Goal: Information Seeking & Learning: Learn about a topic

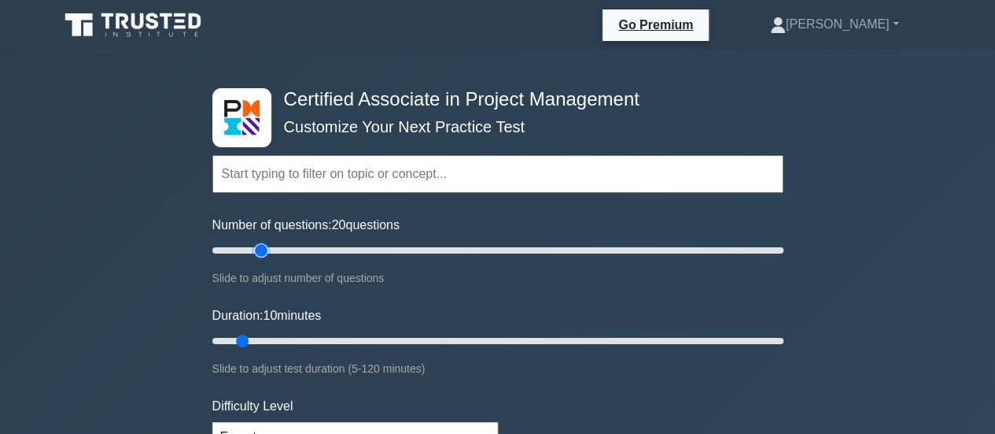
drag, startPoint x: 230, startPoint y: 251, endPoint x: 256, endPoint y: 254, distance: 26.2
type input "20"
click at [256, 254] on input "Number of questions: 20 questions" at bounding box center [497, 250] width 571 height 19
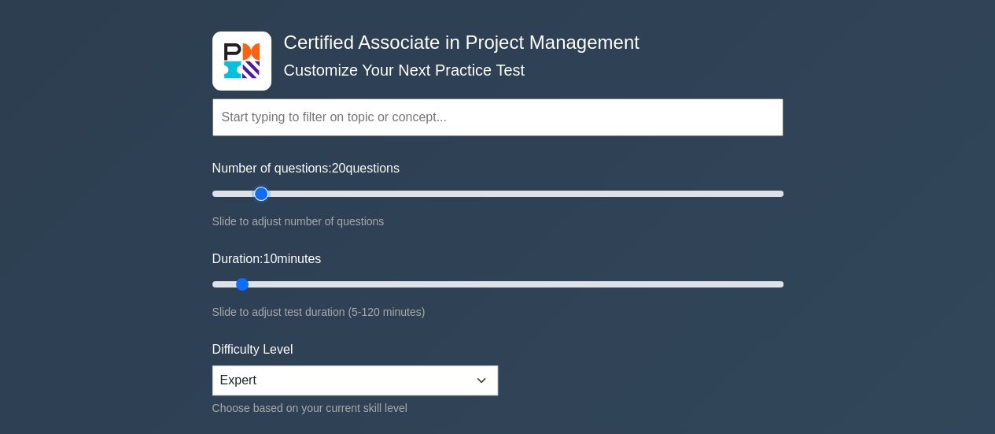
scroll to position [79, 0]
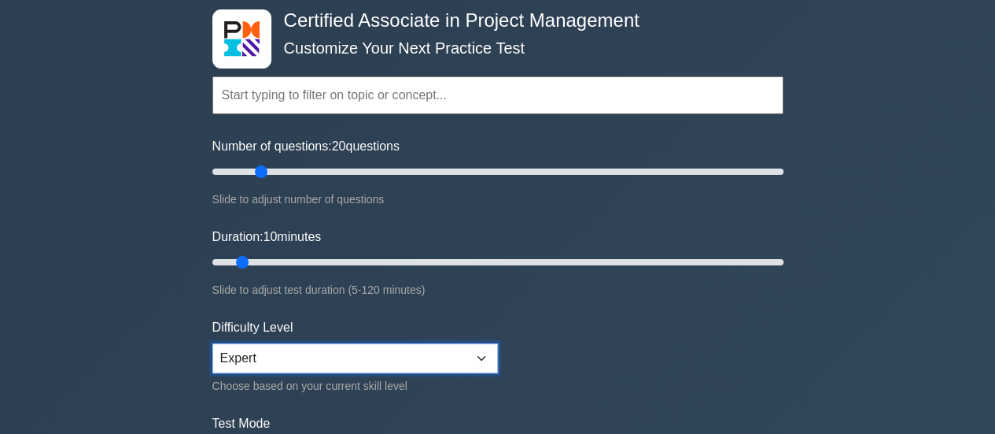
click at [364, 354] on select "Beginner Intermediate Expert" at bounding box center [355, 358] width 286 height 30
select select "intermediate"
click at [212, 343] on select "Beginner Intermediate Expert" at bounding box center [355, 358] width 286 height 30
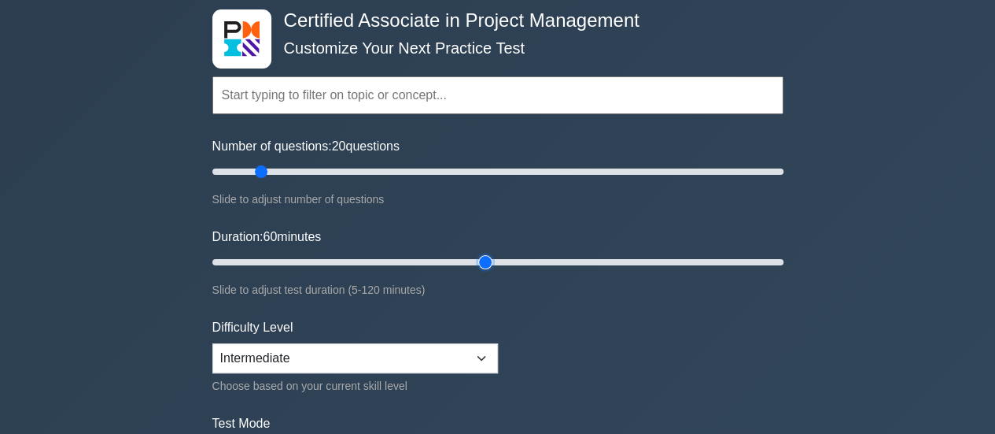
drag, startPoint x: 244, startPoint y: 256, endPoint x: 478, endPoint y: 263, distance: 234.6
type input "60"
click at [478, 263] on input "Duration: 60 minutes" at bounding box center [497, 262] width 571 height 19
drag, startPoint x: 263, startPoint y: 174, endPoint x: 276, endPoint y: 174, distance: 13.4
type input "25"
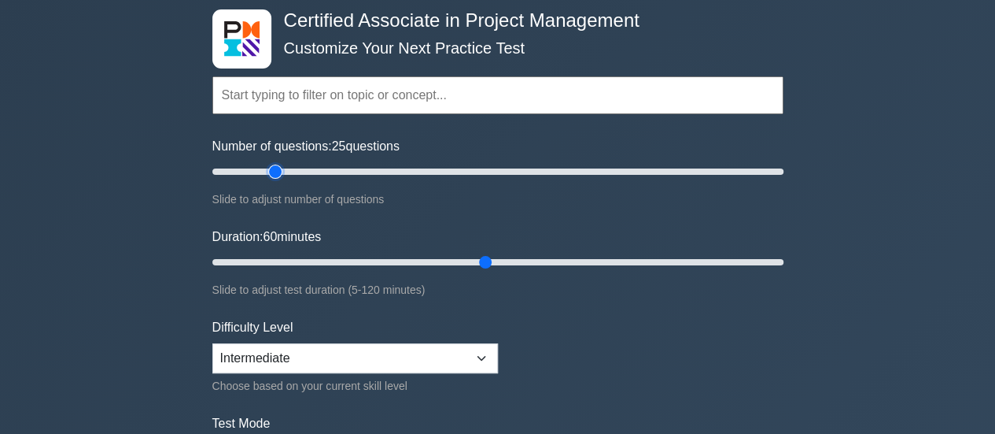
click at [276, 174] on input "Number of questions: 25 questions" at bounding box center [497, 171] width 571 height 19
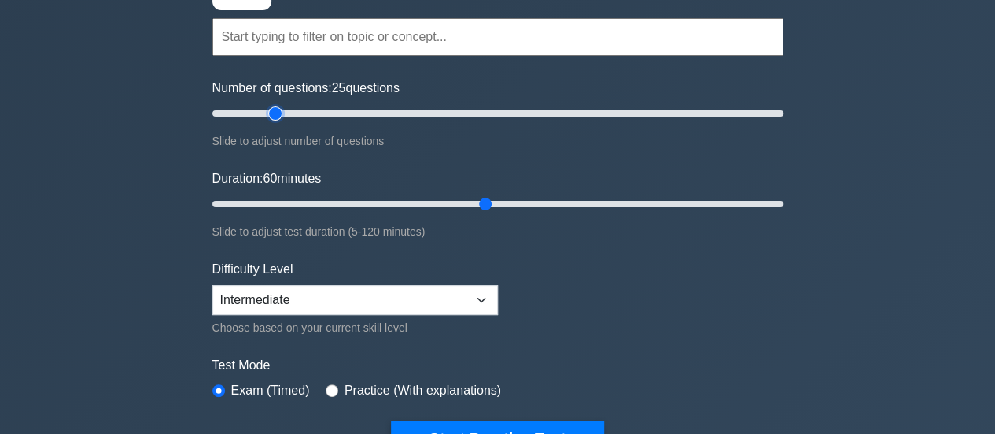
scroll to position [157, 0]
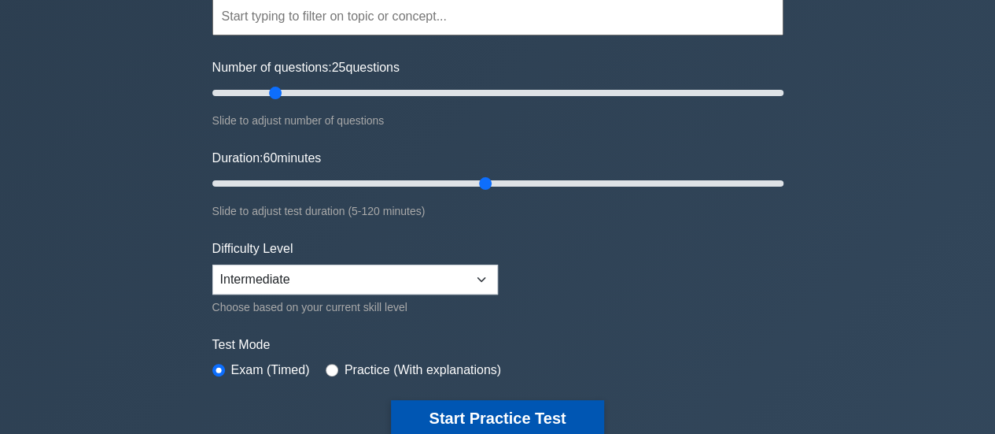
click at [491, 410] on button "Start Practice Test" at bounding box center [497, 418] width 212 height 36
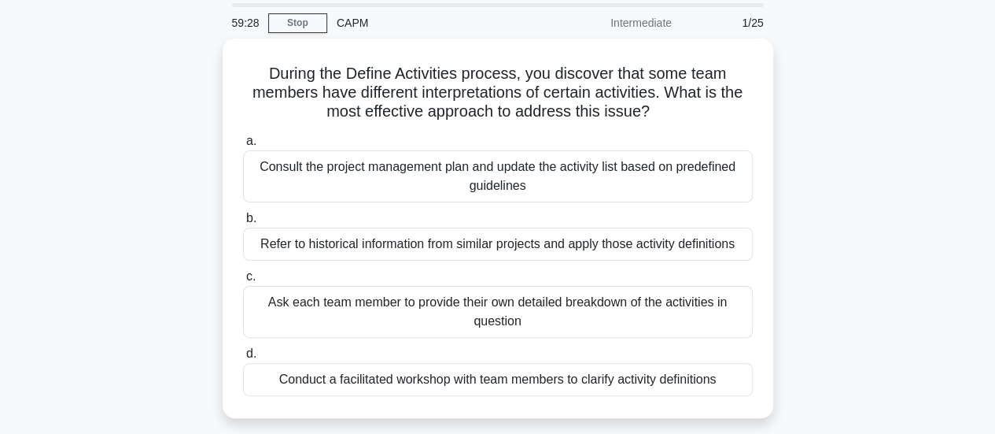
scroll to position [79, 0]
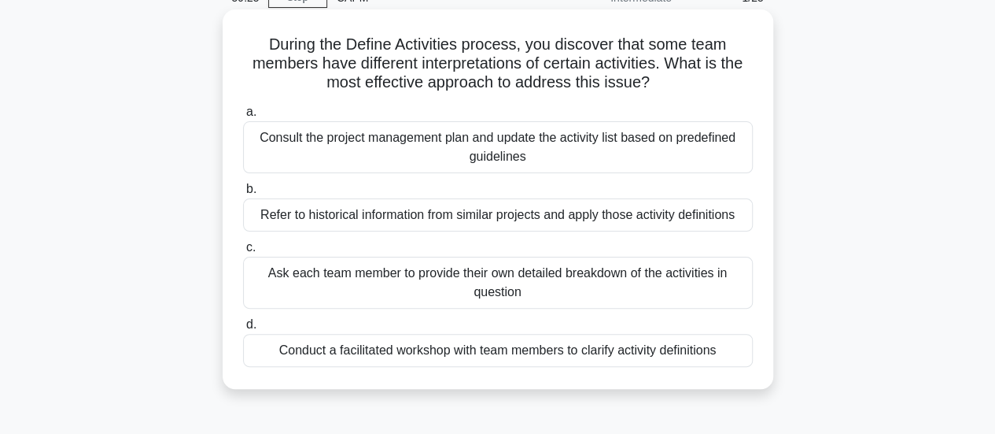
click at [727, 346] on div "Conduct a facilitated workshop with team members to clarify activity definitions" at bounding box center [498, 350] width 510 height 33
click at [243, 330] on input "d. Conduct a facilitated workshop with team members to clarify activity definit…" at bounding box center [243, 324] width 0 height 10
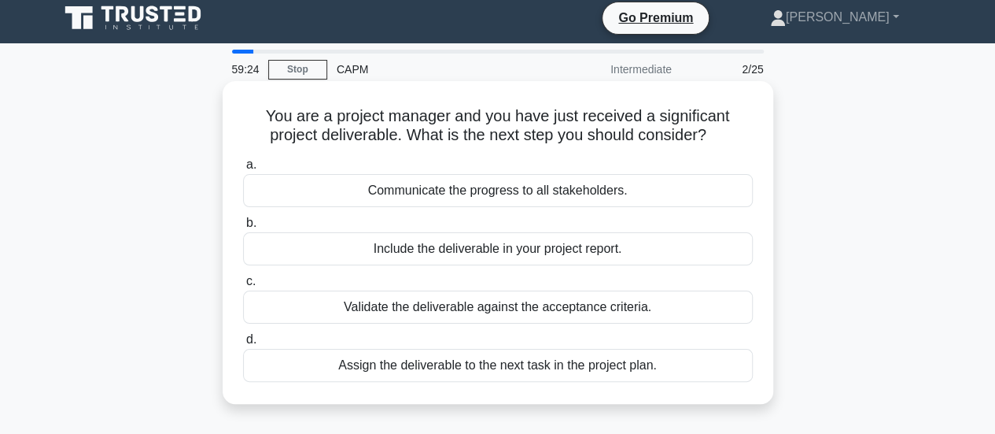
scroll to position [0, 0]
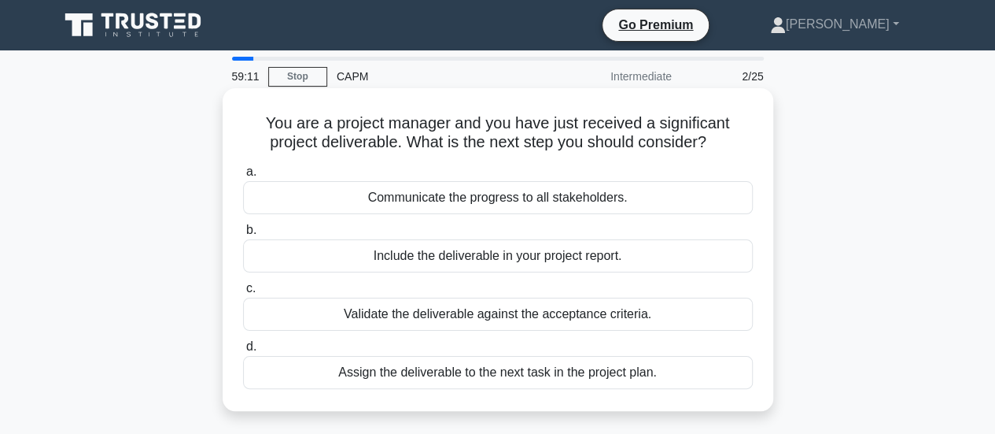
click at [725, 313] on div "Validate the deliverable against the acceptance criteria." at bounding box center [498, 313] width 510 height 33
click at [243, 293] on input "c. Validate the deliverable against the acceptance criteria." at bounding box center [243, 288] width 0 height 10
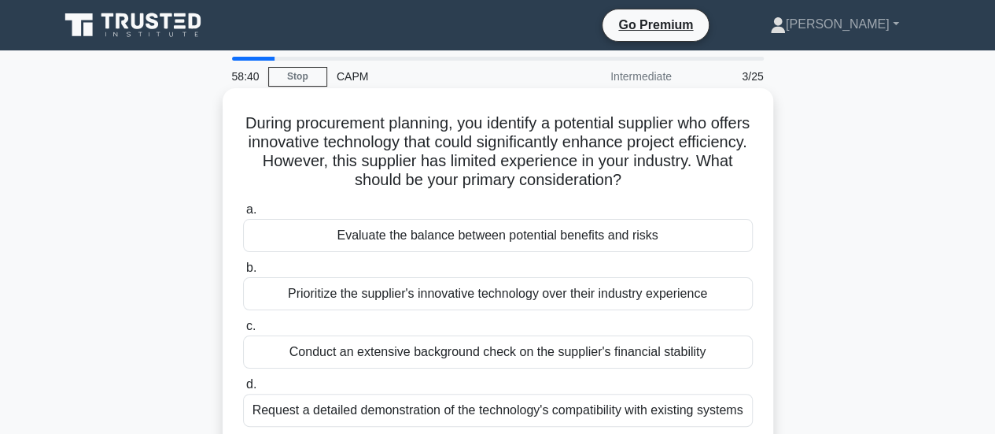
click at [703, 245] on div "Evaluate the balance between potential benefits and risks" at bounding box center [498, 235] width 510 height 33
click at [243, 215] on input "a. Evaluate the balance between potential benefits and risks" at bounding box center [243, 210] width 0 height 10
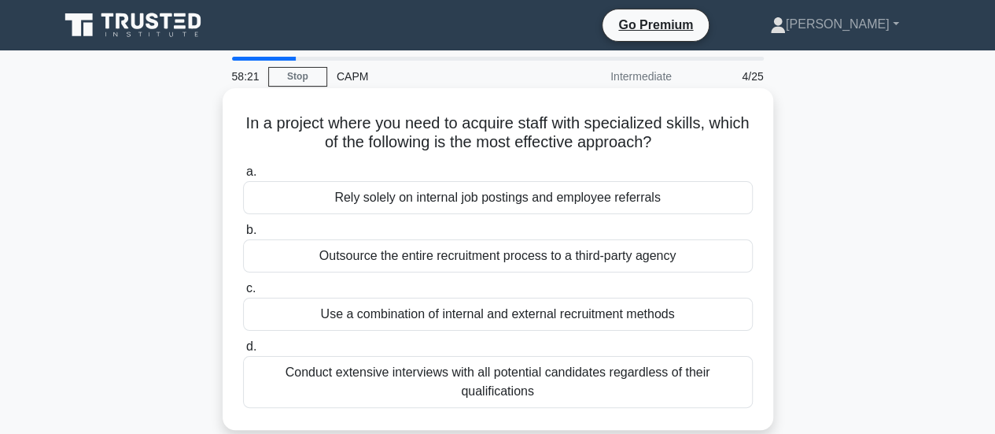
click at [688, 382] on div "Conduct extensive interviews with all potential candidates regardless of their …" at bounding box center [498, 382] width 510 height 52
click at [243, 352] on input "d. Conduct extensive interviews with all potential candidates regardless of the…" at bounding box center [243, 346] width 0 height 10
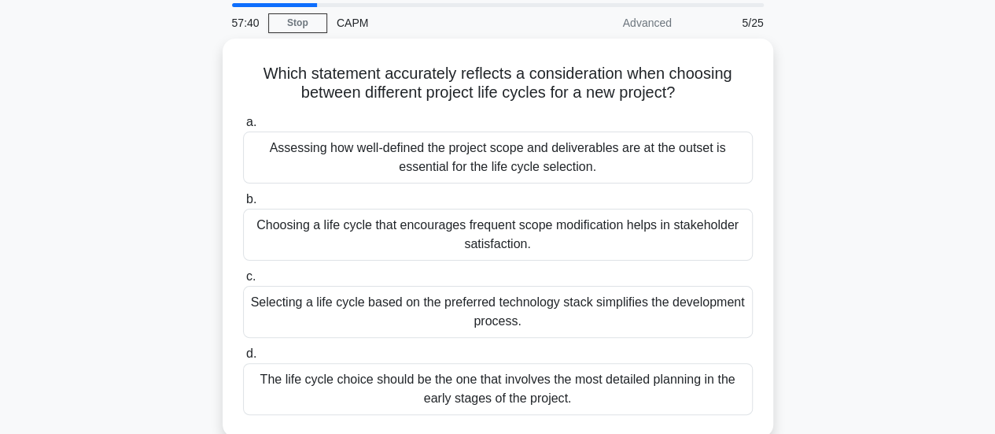
scroll to position [79, 0]
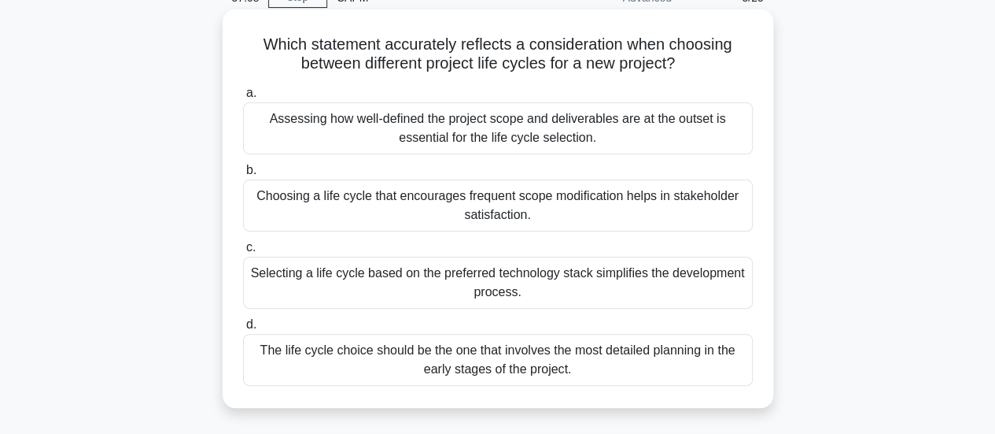
click at [705, 136] on div "Assessing how well-defined the project scope and deliverables are at the outset…" at bounding box center [498, 128] width 510 height 52
click at [243, 98] on input "a. Assessing how well-defined the project scope and deliverables are at the out…" at bounding box center [243, 93] width 0 height 10
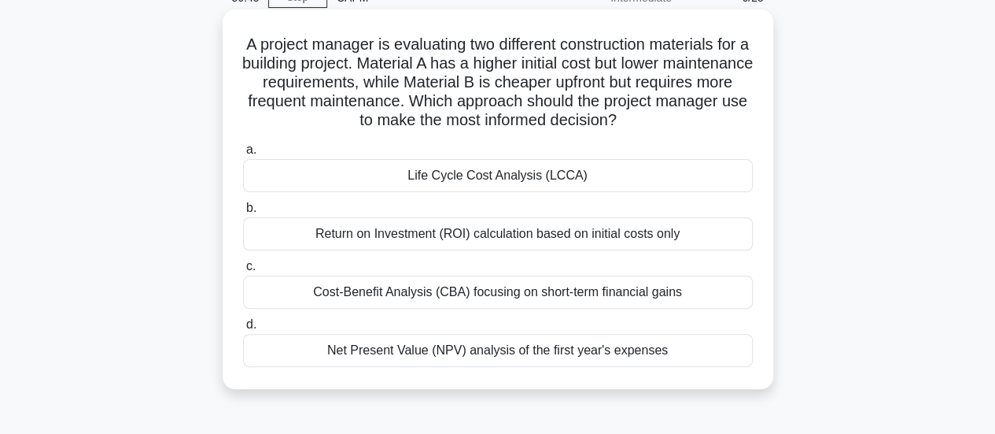
click at [680, 180] on div "Life Cycle Cost Analysis (LCCA)" at bounding box center [498, 175] width 510 height 33
click at [243, 155] on input "a. Life Cycle Cost Analysis (LCCA)" at bounding box center [243, 150] width 0 height 10
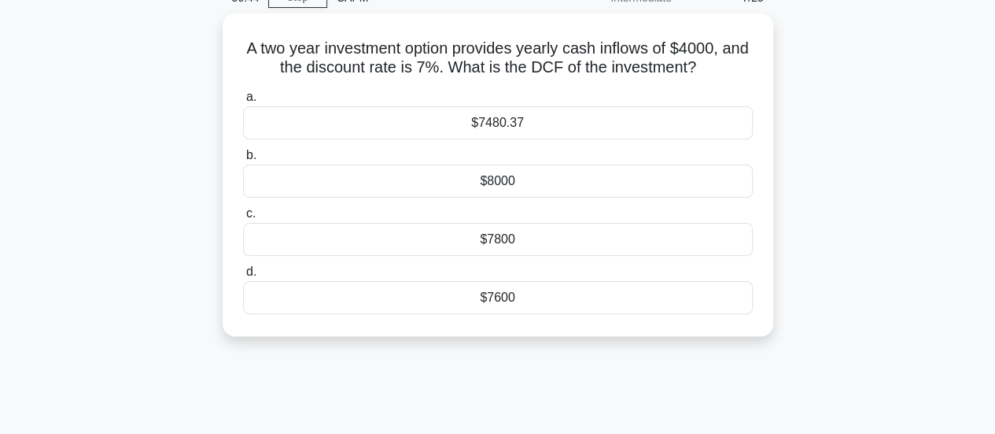
scroll to position [0, 0]
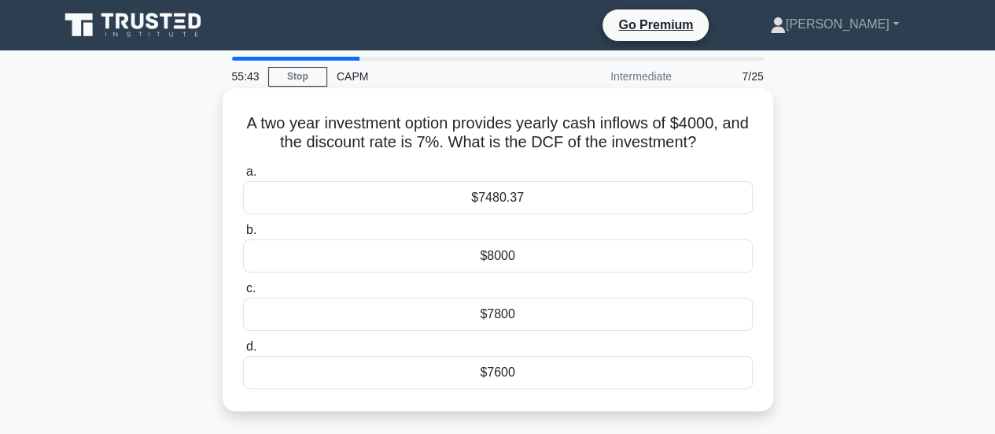
click at [692, 190] on div "$7480.37" at bounding box center [498, 197] width 510 height 33
click at [243, 177] on input "a. $7480.37" at bounding box center [243, 172] width 0 height 10
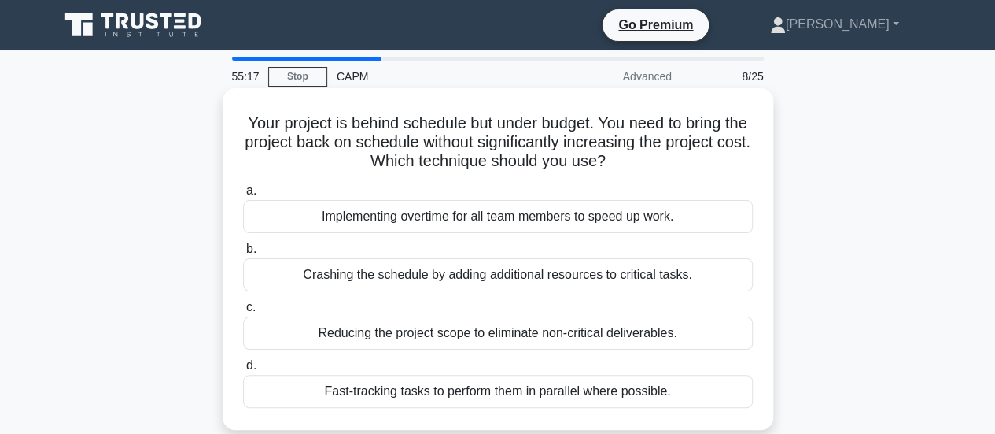
click at [694, 393] on div "Fast-tracking tasks to perform them in parallel where possible." at bounding box center [498, 391] width 510 height 33
click at [243, 371] on input "d. Fast-tracking tasks to perform them in parallel where possible." at bounding box center [243, 365] width 0 height 10
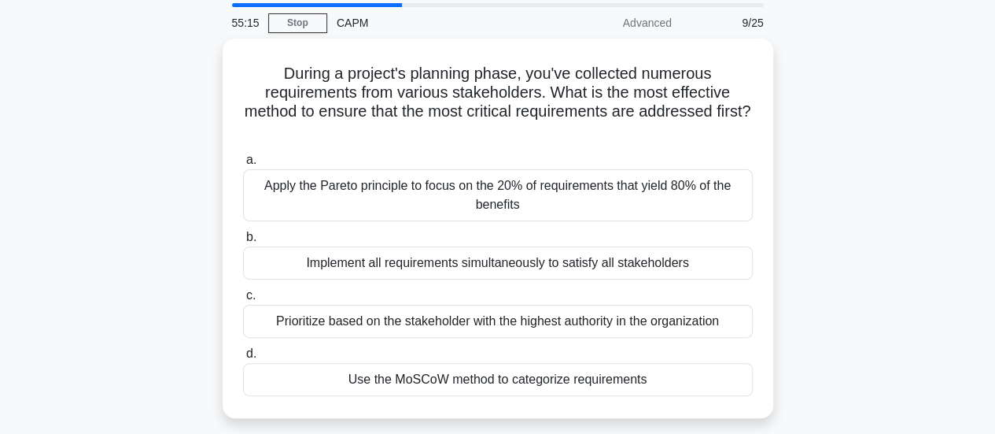
scroll to position [79, 0]
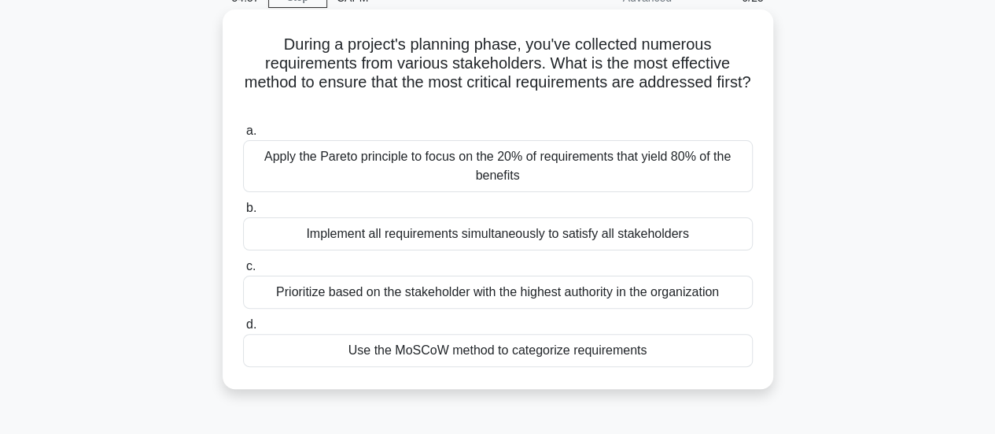
click at [669, 345] on div "Use the MoSCoW method to categorize requirements" at bounding box center [498, 350] width 510 height 33
click at [243, 330] on input "d. Use the MoSCoW method to categorize requirements" at bounding box center [243, 324] width 0 height 10
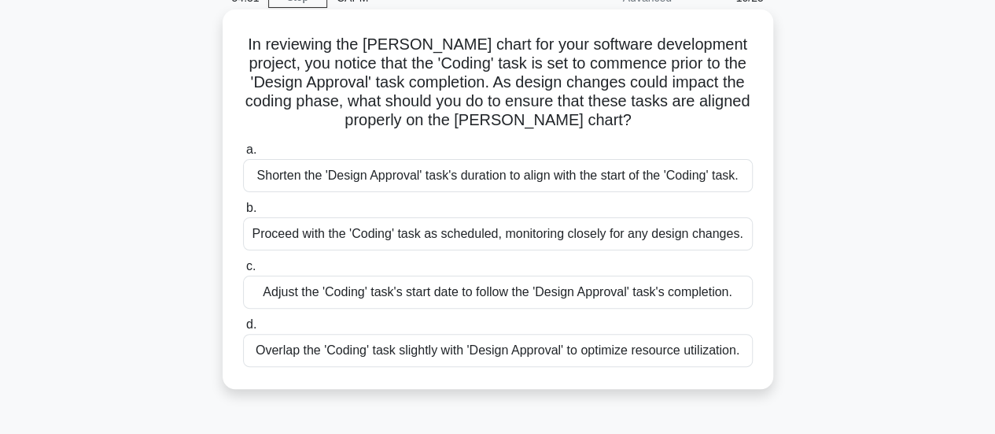
click at [708, 288] on div "Adjust the 'Coding' task's start date to follow the 'Design Approval' task's co…" at bounding box center [498, 291] width 510 height 33
click at [243, 271] on input "c. Adjust the 'Coding' task's start date to follow the 'Design Approval' task's…" at bounding box center [243, 266] width 0 height 10
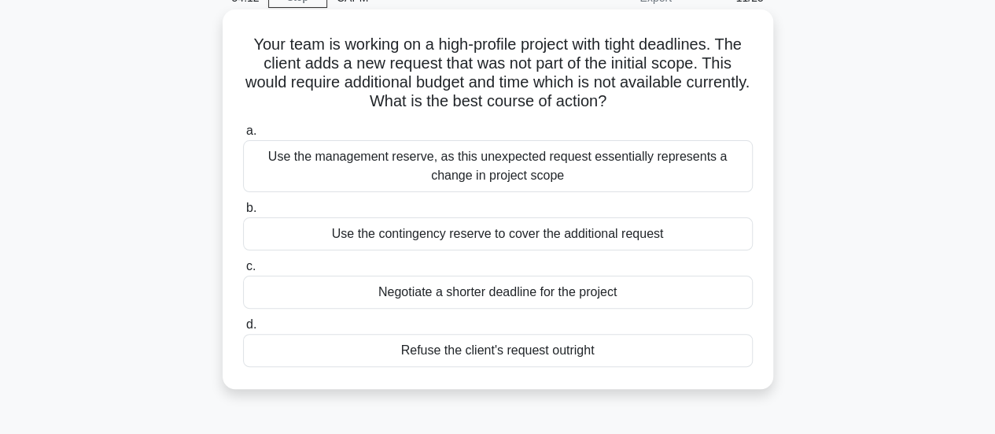
click at [706, 234] on div "Use the contingency reserve to cover the additional request" at bounding box center [498, 233] width 510 height 33
click at [243, 213] on input "b. Use the contingency reserve to cover the additional request" at bounding box center [243, 208] width 0 height 10
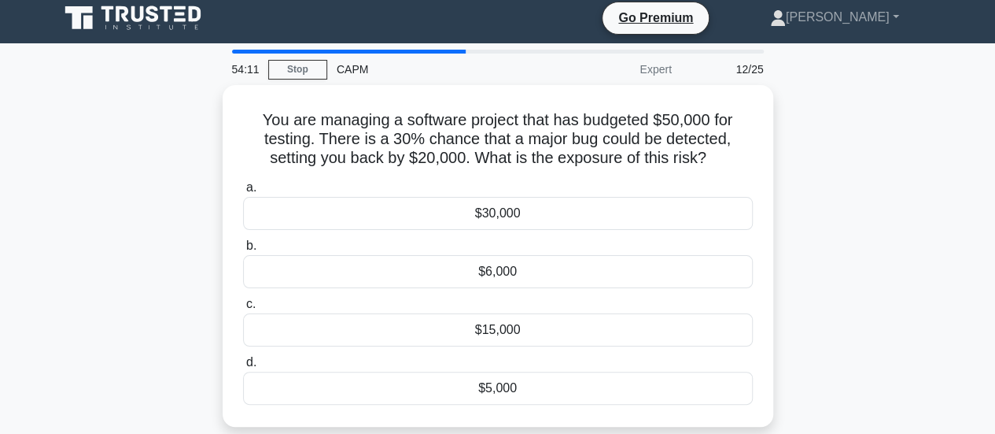
scroll to position [0, 0]
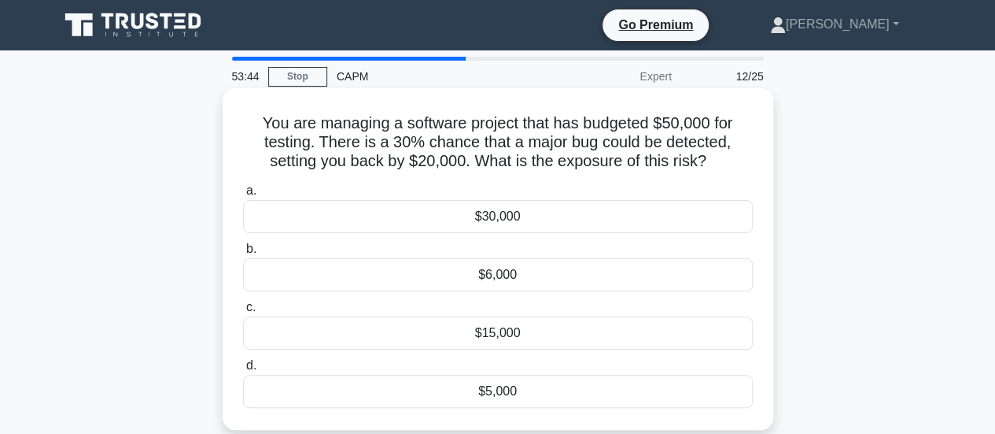
click at [550, 388] on div "$5,000" at bounding box center [498, 391] width 510 height 33
click at [243, 371] on input "d. $5,000" at bounding box center [243, 365] width 0 height 10
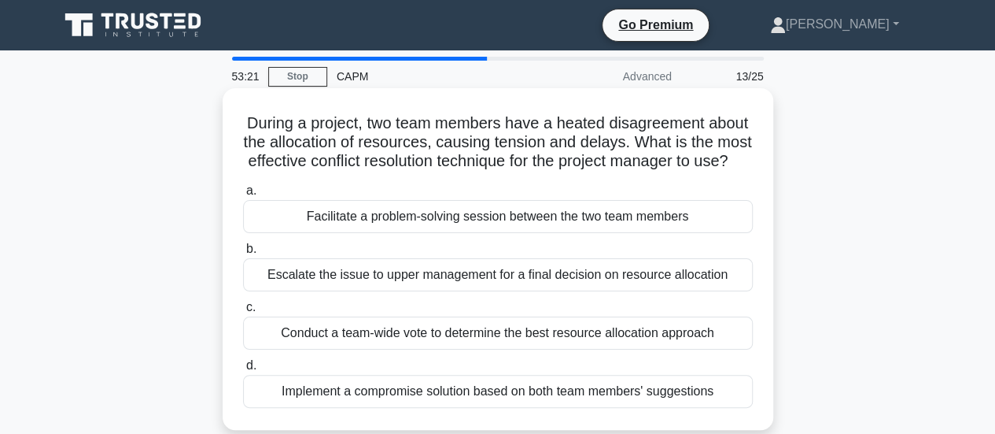
click at [736, 404] on div "Implement a compromise solution based on both team members' suggestions" at bounding box center [498, 391] width 510 height 33
click at [243, 371] on input "d. Implement a compromise solution based on both team members' suggestions" at bounding box center [243, 365] width 0 height 10
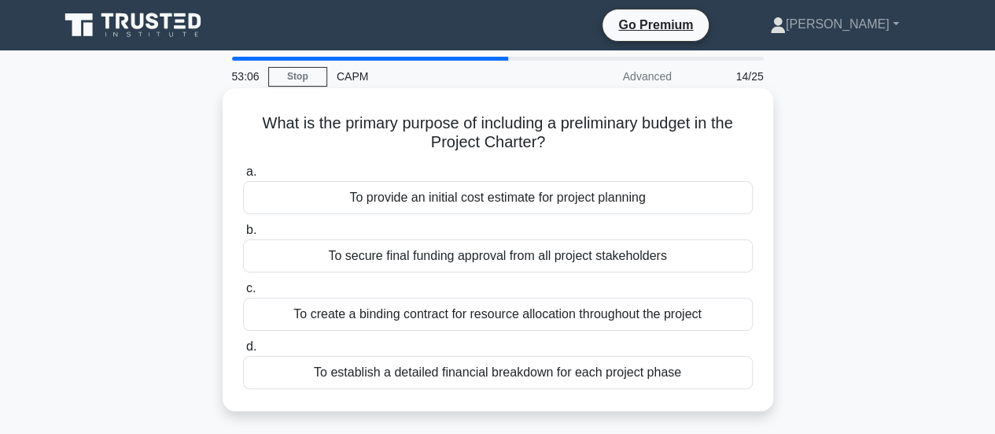
click at [679, 202] on div "To provide an initial cost estimate for project planning" at bounding box center [498, 197] width 510 height 33
click at [243, 177] on input "a. To provide an initial cost estimate for project planning" at bounding box center [243, 172] width 0 height 10
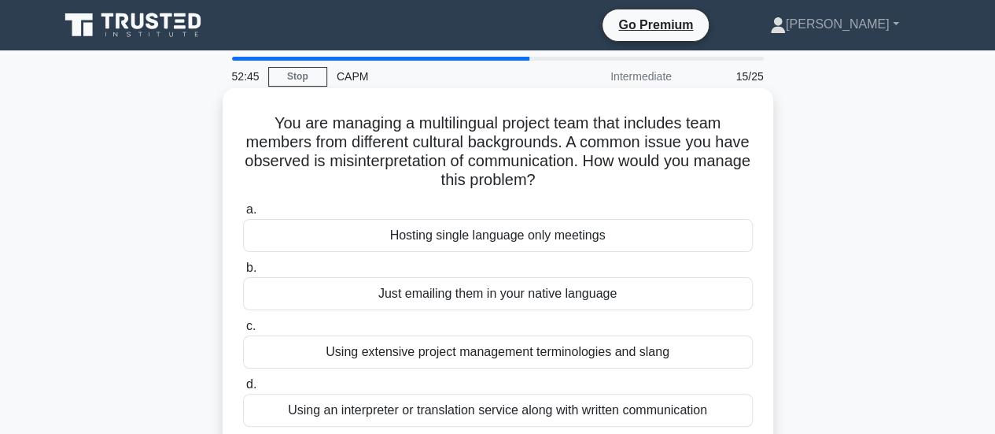
click at [720, 405] on div "Using an interpreter or translation service along with written communication" at bounding box center [498, 409] width 510 height 33
click at [243, 389] on input "d. Using an interpreter or translation service along with written communication" at bounding box center [243, 384] width 0 height 10
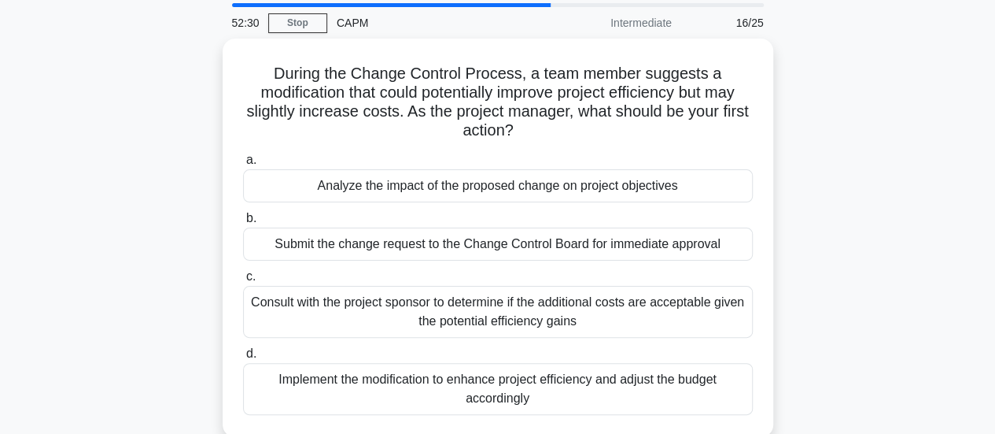
scroll to position [79, 0]
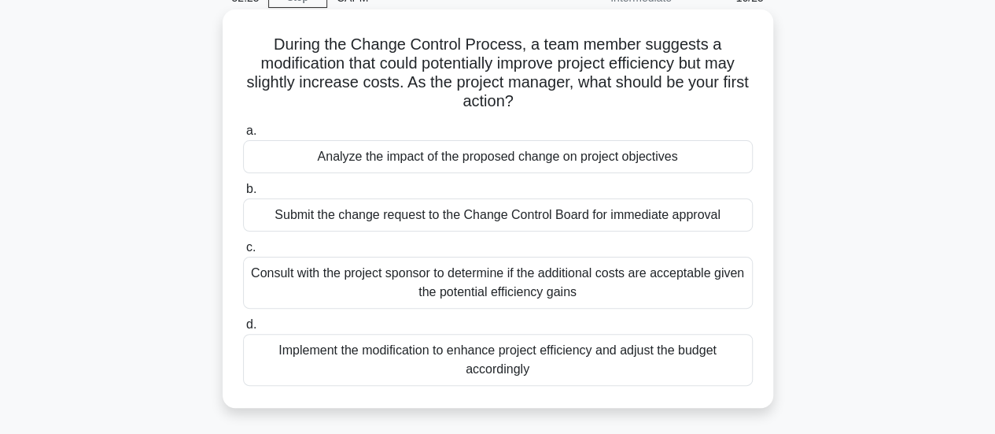
click at [676, 279] on div "Consult with the project sponsor to determine if the additional costs are accep…" at bounding box center [498, 283] width 510 height 52
click at [243, 253] on input "c. Consult with the project sponsor to determine if the additional costs are ac…" at bounding box center [243, 247] width 0 height 10
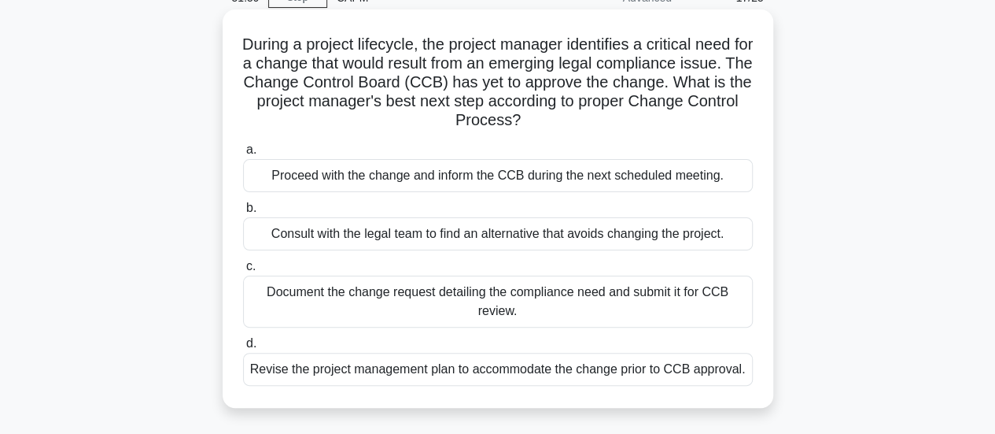
click at [730, 291] on div "Document the change request detailing the compliance need and submit it for CCB…" at bounding box center [498, 301] width 510 height 52
click at [243, 271] on input "c. Document the change request detailing the compliance need and submit it for …" at bounding box center [243, 266] width 0 height 10
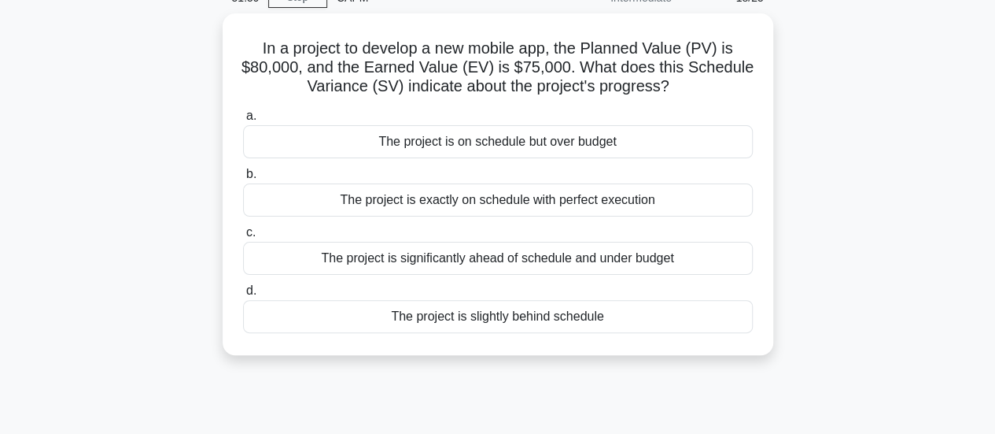
scroll to position [0, 0]
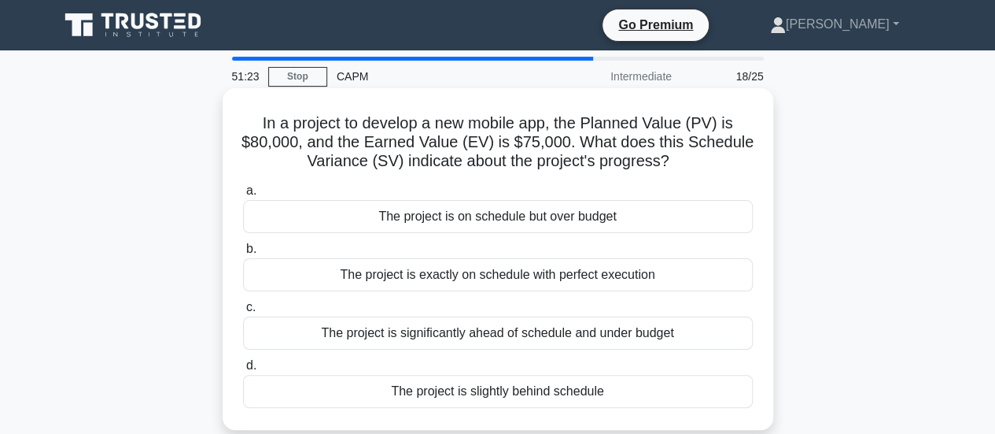
click at [652, 386] on div "The project is slightly behind schedule" at bounding box center [498, 391] width 510 height 33
click at [243, 371] on input "d. The project is slightly behind schedule" at bounding box center [243, 365] width 0 height 10
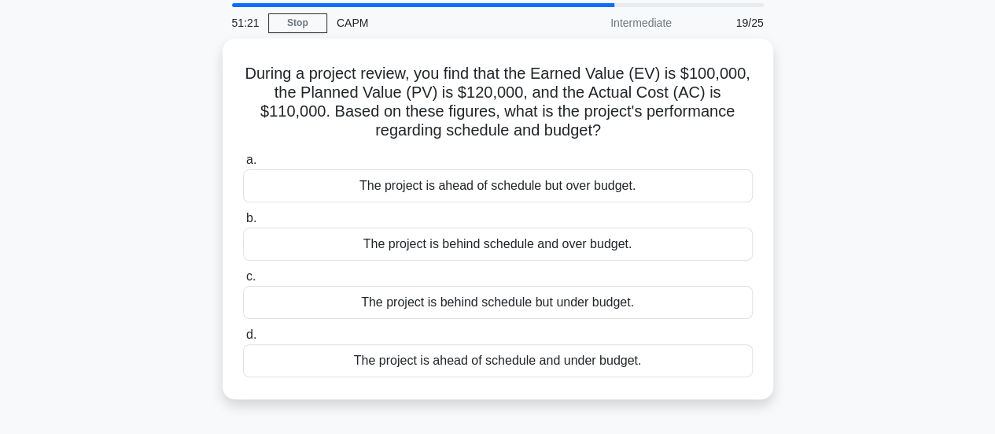
scroll to position [79, 0]
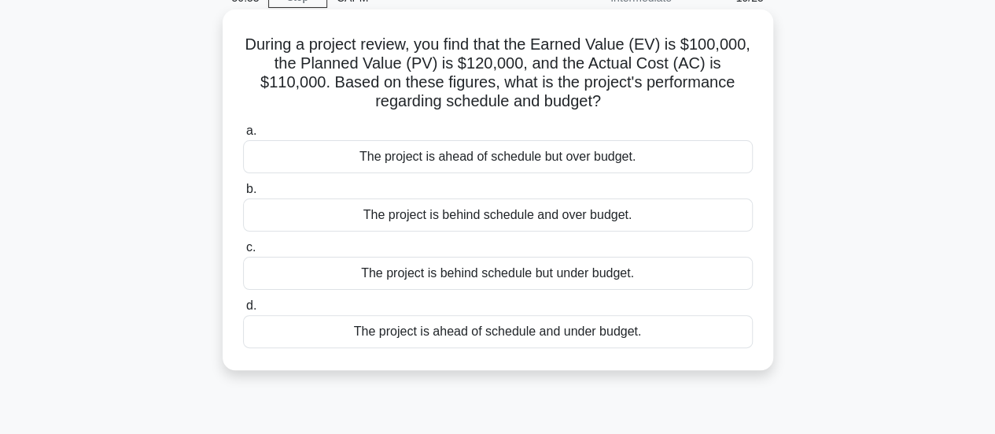
click at [671, 215] on div "The project is behind schedule and over budget." at bounding box center [498, 214] width 510 height 33
click at [243, 194] on input "b. The project is behind schedule and over budget." at bounding box center [243, 189] width 0 height 10
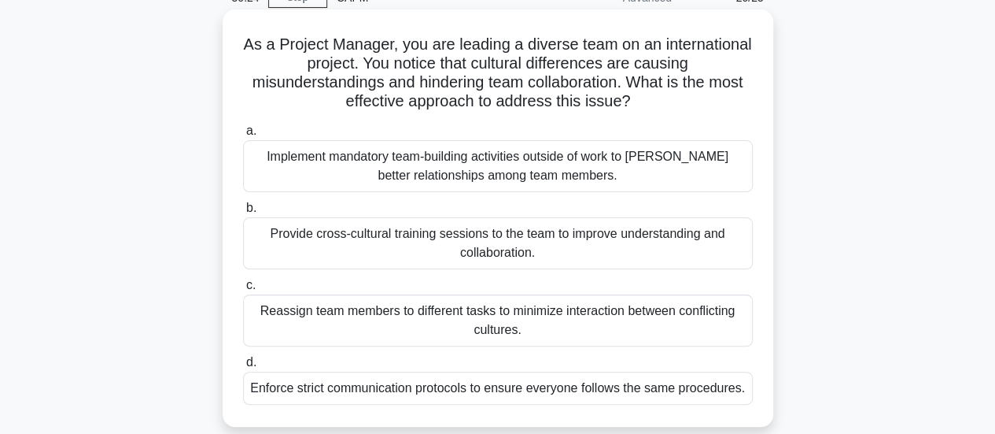
click at [638, 253] on div "Provide cross-cultural training sessions to the team to improve understanding a…" at bounding box center [498, 243] width 510 height 52
click at [243, 213] on input "b. Provide cross-cultural training sessions to the team to improve understandin…" at bounding box center [243, 208] width 0 height 10
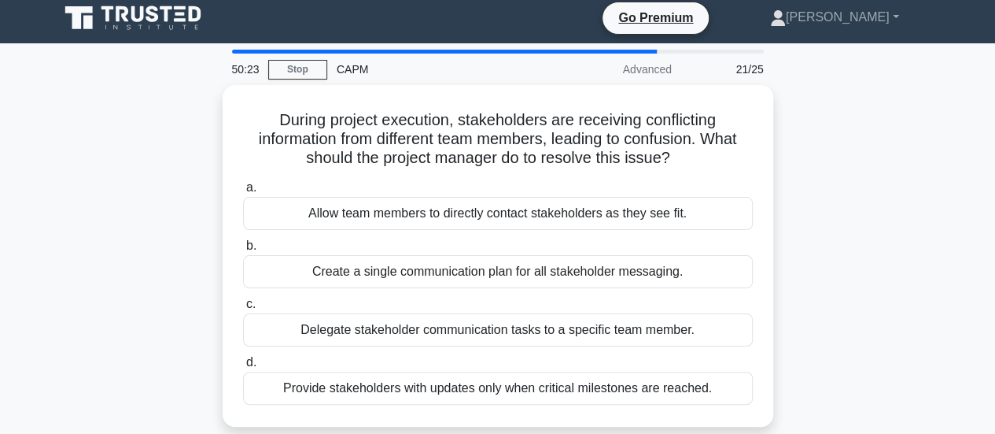
scroll to position [0, 0]
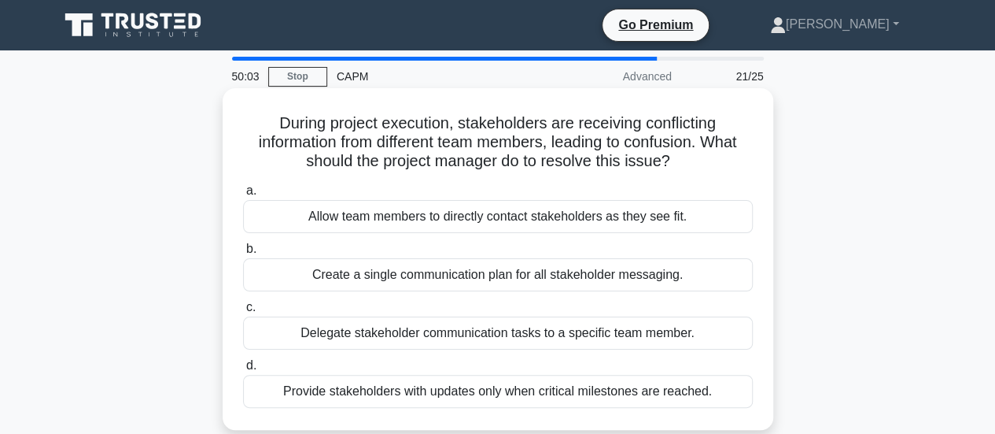
click at [720, 270] on div "Create a single communication plan for all stakeholder messaging." at bounding box center [498, 274] width 510 height 33
click at [243, 254] on input "b. Create a single communication plan for all stakeholder messaging." at bounding box center [243, 249] width 0 height 10
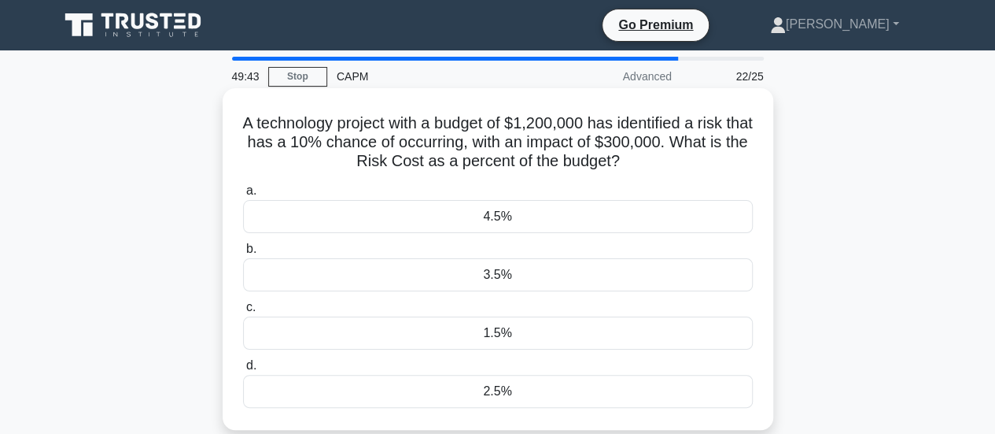
click at [540, 386] on div "2.5%" at bounding box center [498, 391] width 510 height 33
click at [243, 371] on input "d. 2.5%" at bounding box center [243, 365] width 0 height 10
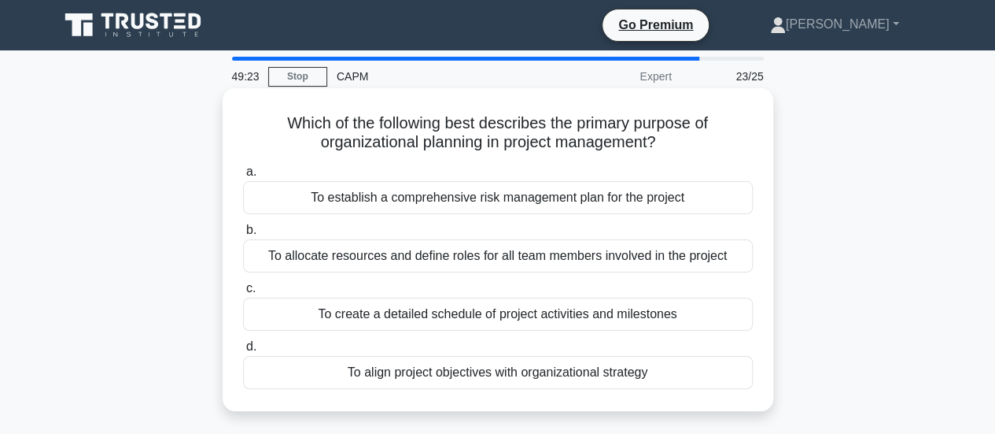
click at [700, 374] on div "To align project objectives with organizational strategy" at bounding box center [498, 372] width 510 height 33
click at [243, 352] on input "d. To align project objectives with organizational strategy" at bounding box center [243, 346] width 0 height 10
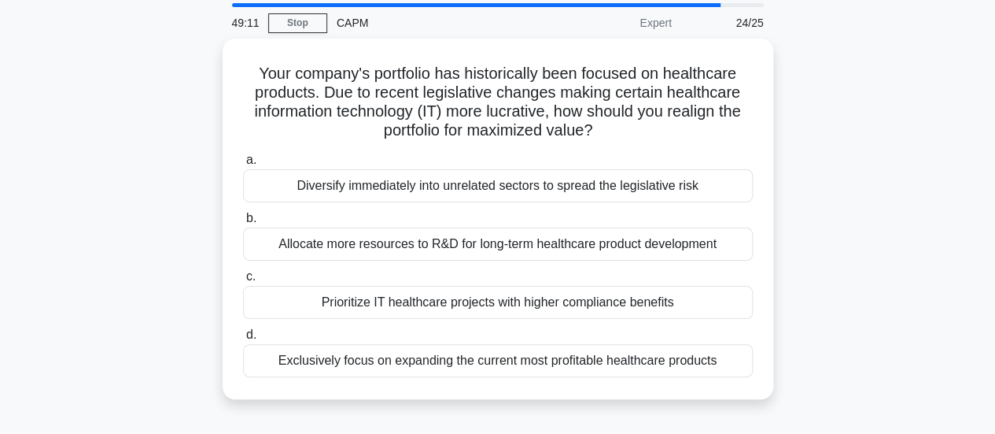
scroll to position [79, 0]
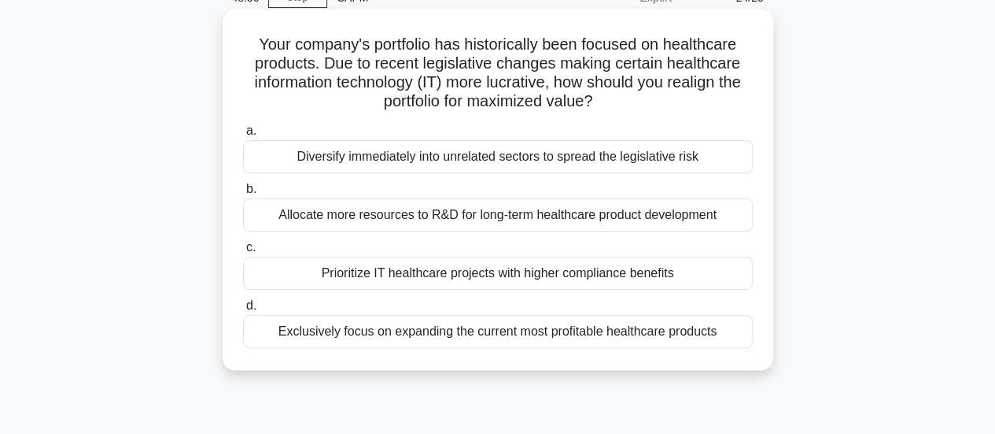
click at [689, 276] on div "Prioritize IT healthcare projects with higher compliance benefits" at bounding box center [498, 273] width 510 height 33
click at [243, 253] on input "c. Prioritize IT healthcare projects with higher compliance benefits" at bounding box center [243, 247] width 0 height 10
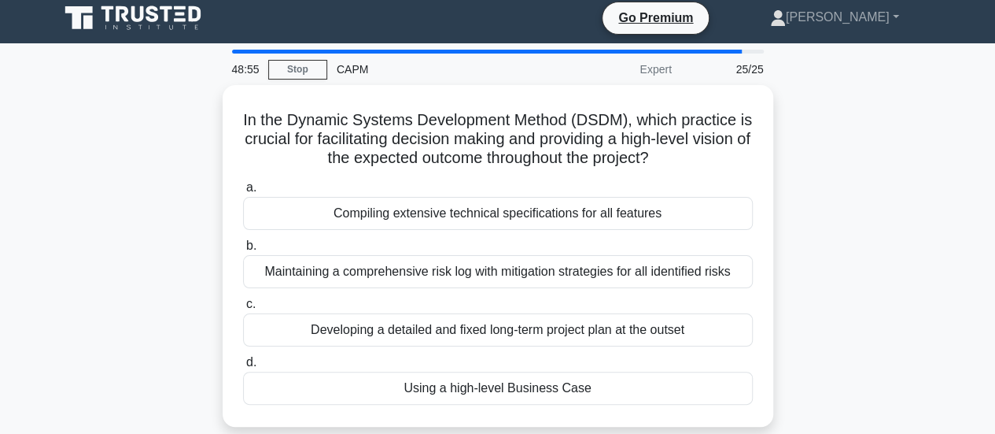
scroll to position [0, 0]
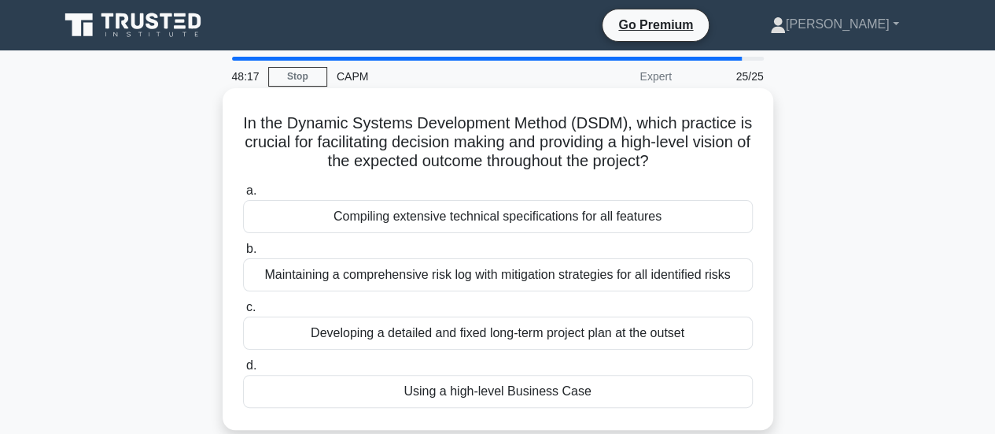
click at [714, 281] on div "Maintaining a comprehensive risk log with mitigation strategies for all identif…" at bounding box center [498, 274] width 510 height 33
click at [243, 254] on input "b. Maintaining a comprehensive risk log with mitigation strategies for all iden…" at bounding box center [243, 249] width 0 height 10
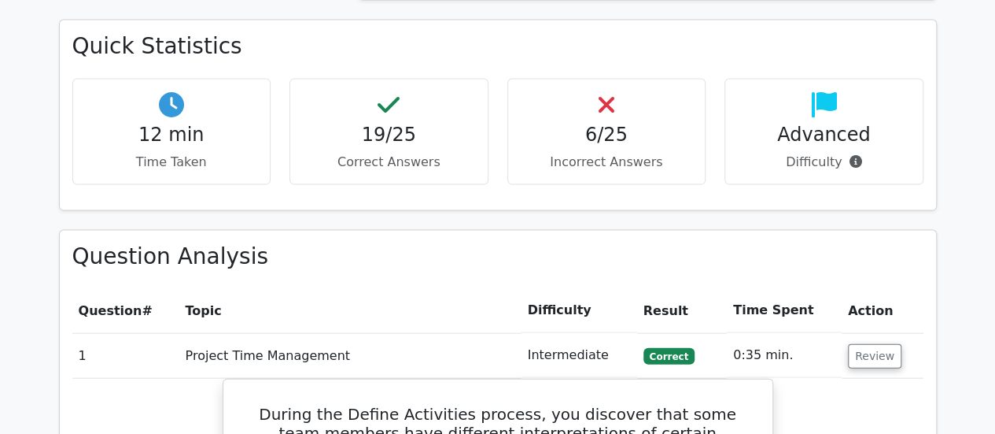
scroll to position [1652, 0]
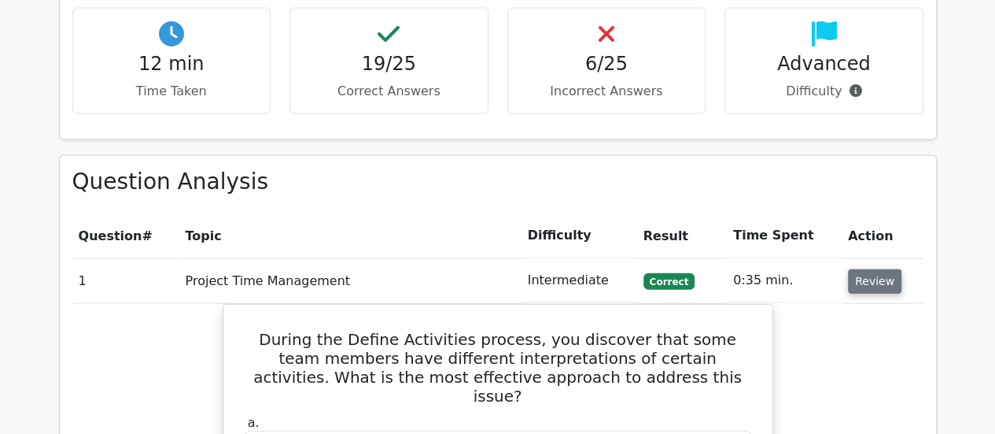
click at [876, 269] on button "Review" at bounding box center [875, 281] width 54 height 24
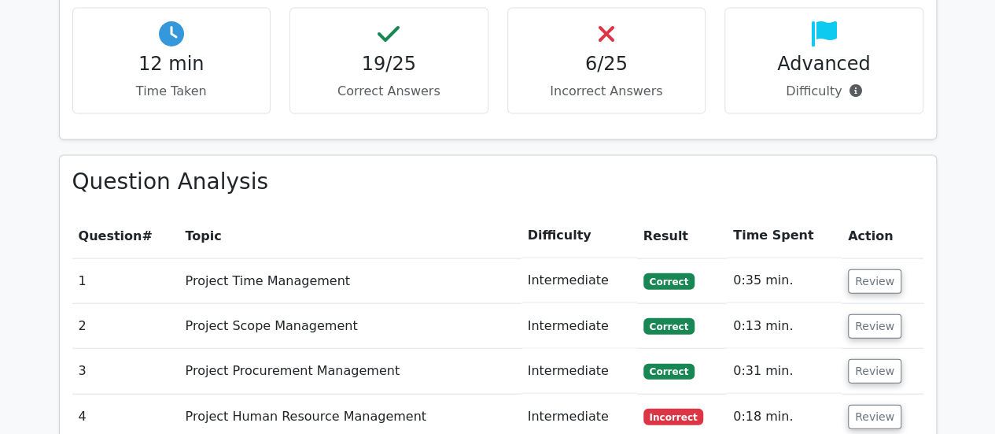
scroll to position [1731, 0]
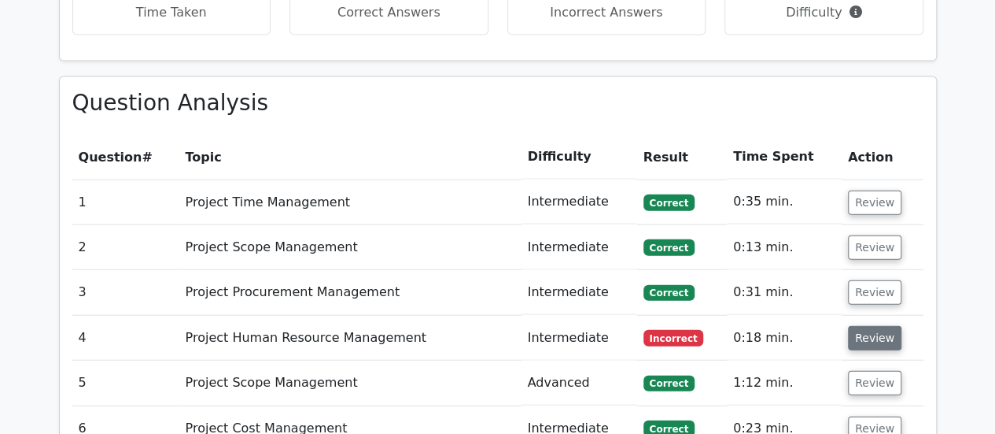
click at [868, 326] on button "Review" at bounding box center [875, 338] width 54 height 24
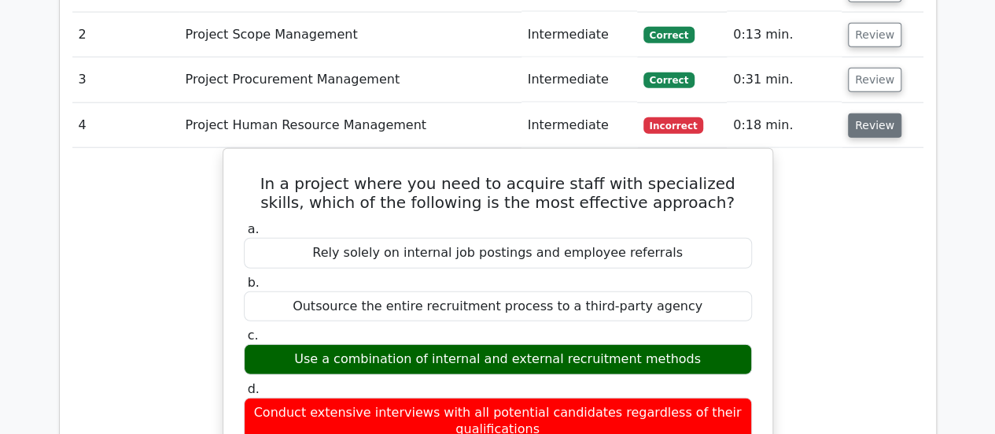
scroll to position [1967, 0]
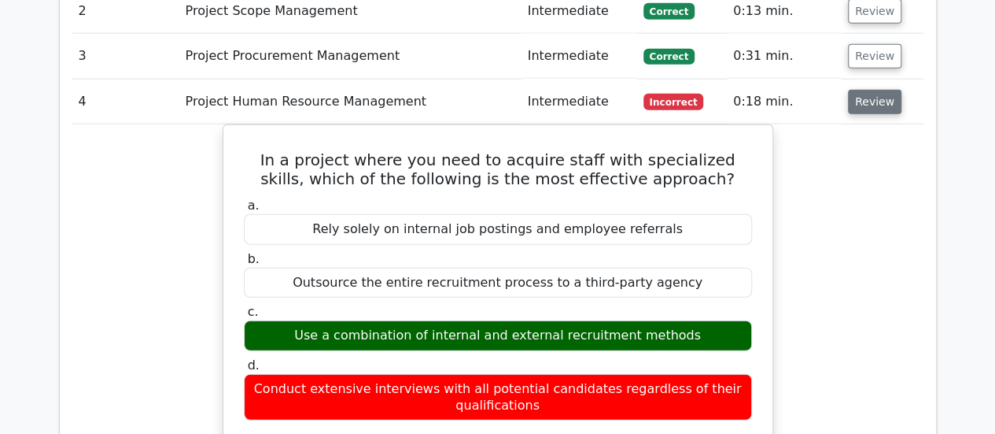
click at [861, 90] on button "Review" at bounding box center [875, 102] width 54 height 24
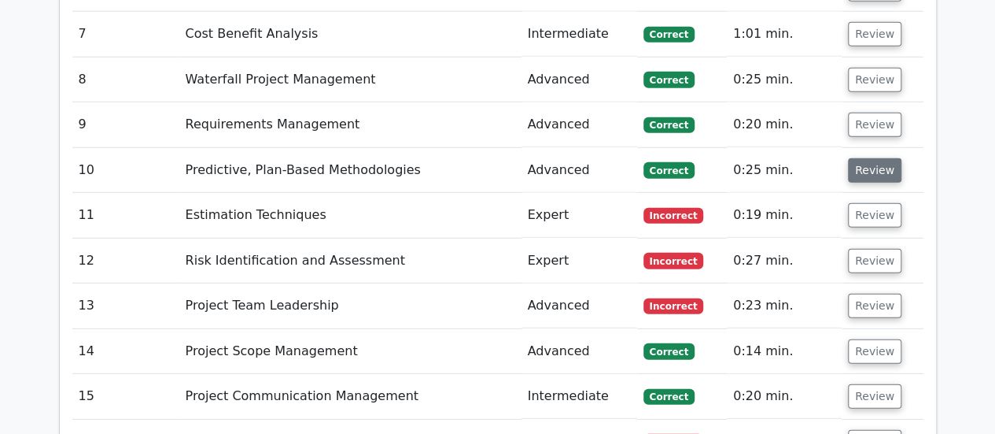
scroll to position [2203, 0]
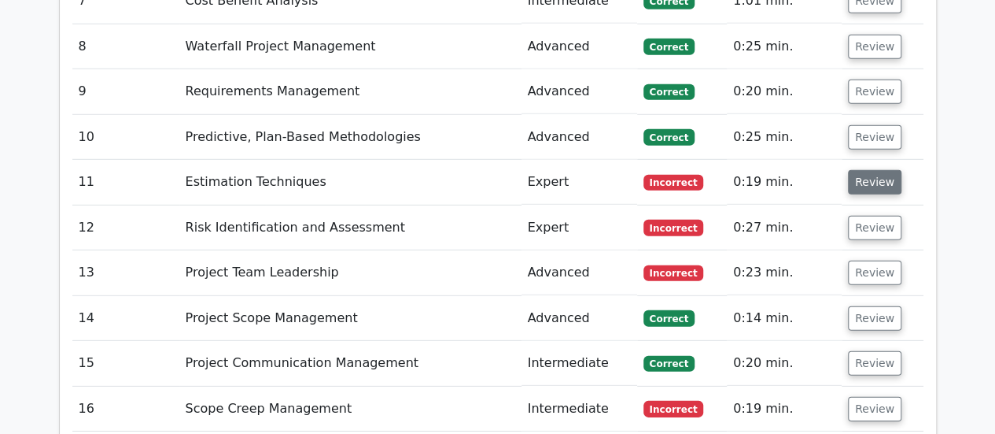
click at [861, 170] on button "Review" at bounding box center [875, 182] width 54 height 24
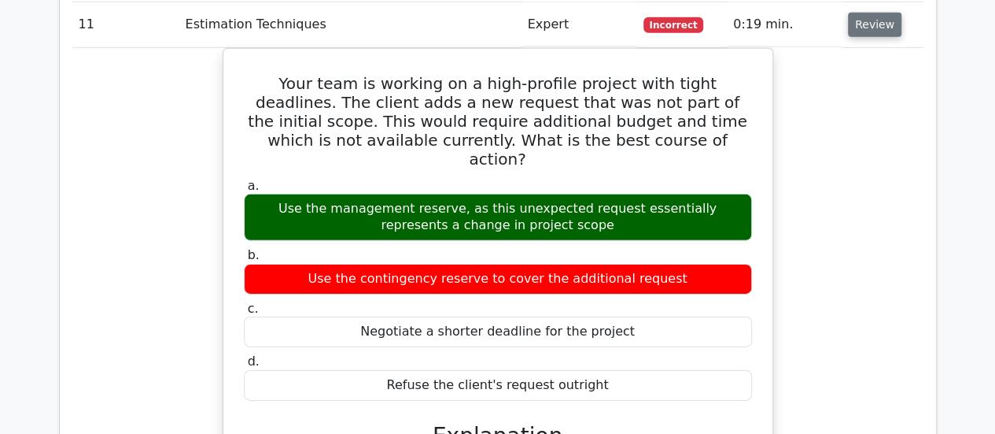
scroll to position [2282, 0]
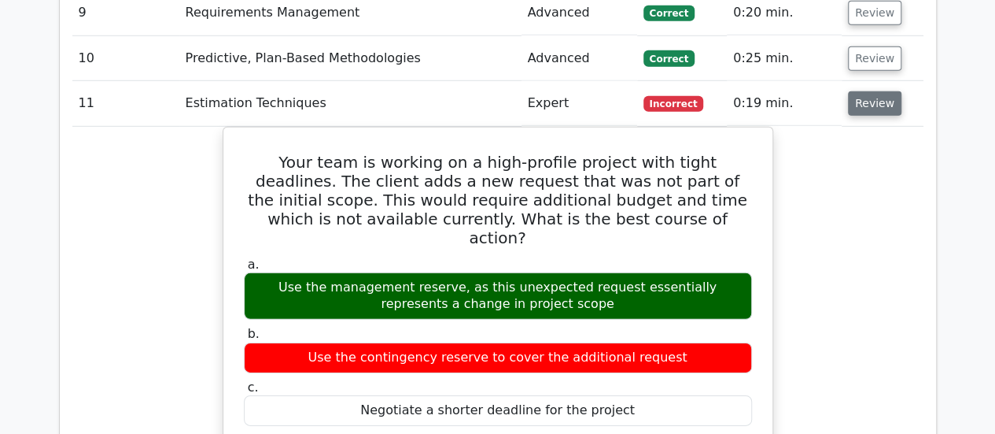
click at [866, 91] on button "Review" at bounding box center [875, 103] width 54 height 24
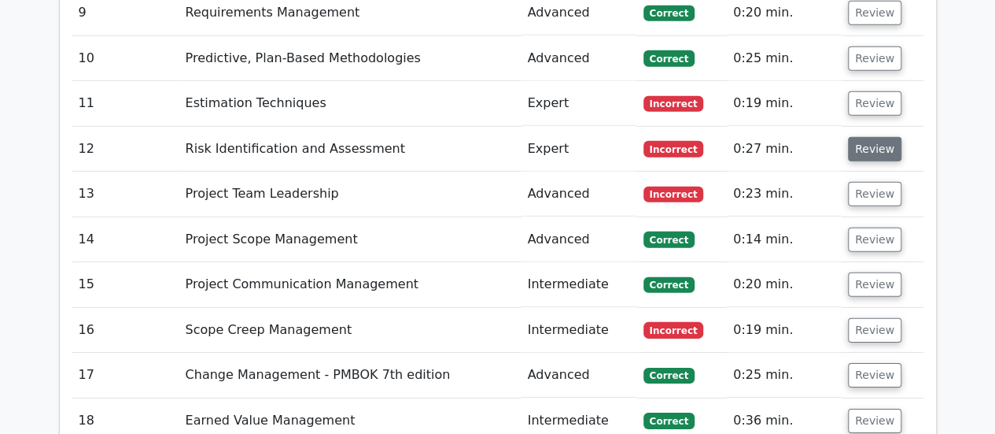
click at [870, 137] on button "Review" at bounding box center [875, 149] width 54 height 24
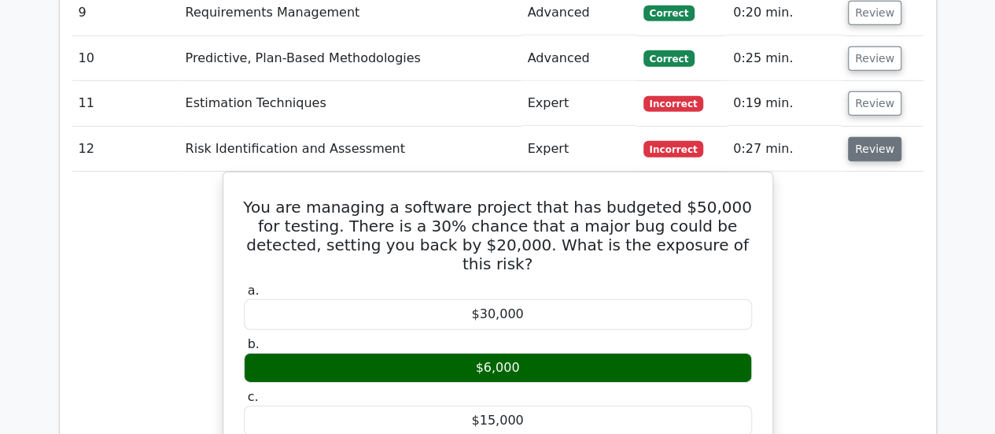
click at [870, 137] on button "Review" at bounding box center [875, 149] width 54 height 24
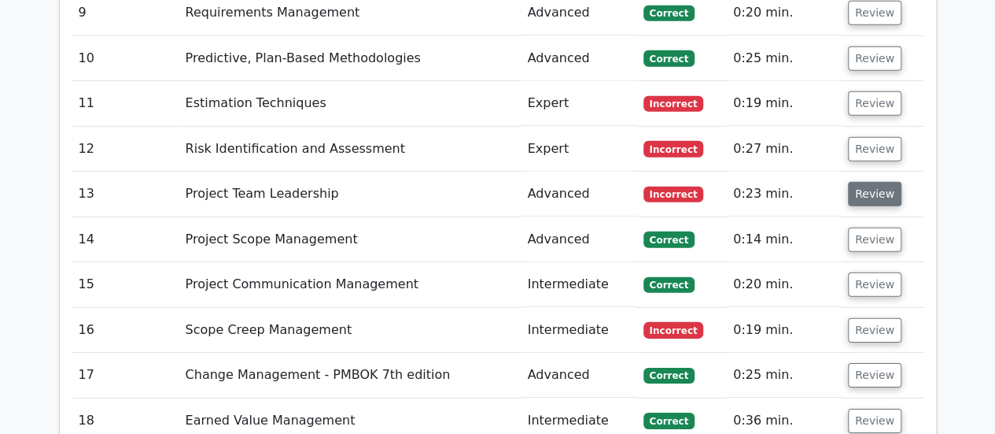
click at [872, 182] on button "Review" at bounding box center [875, 194] width 54 height 24
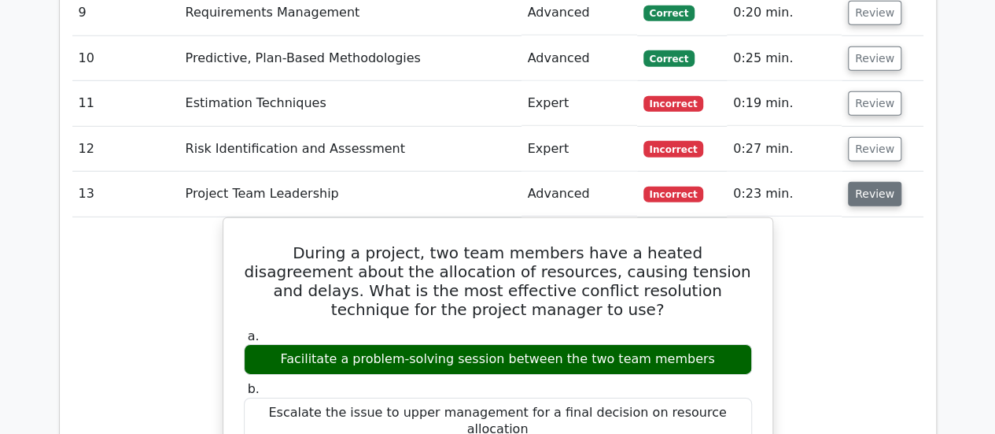
scroll to position [2361, 0]
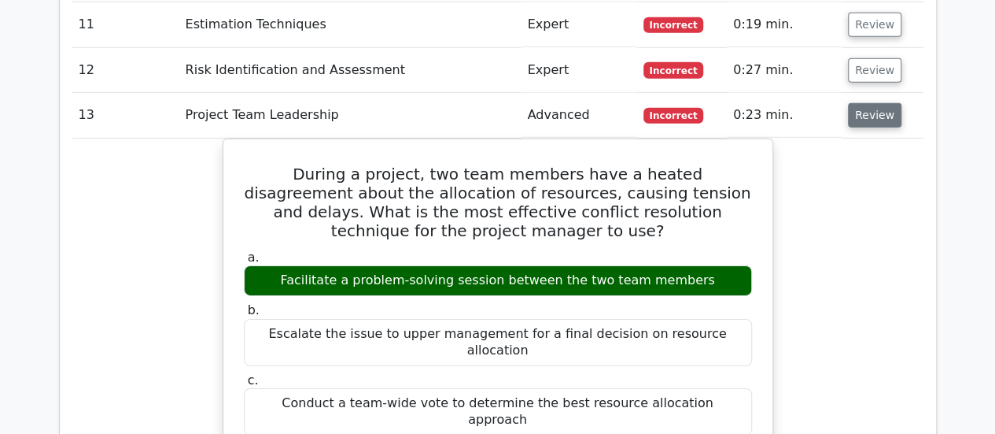
click at [858, 103] on button "Review" at bounding box center [875, 115] width 54 height 24
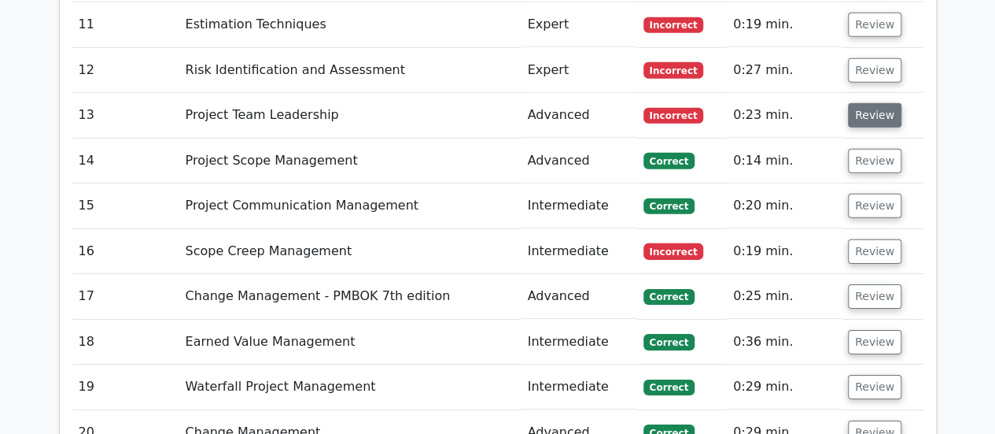
click at [858, 103] on button "Review" at bounding box center [875, 115] width 54 height 24
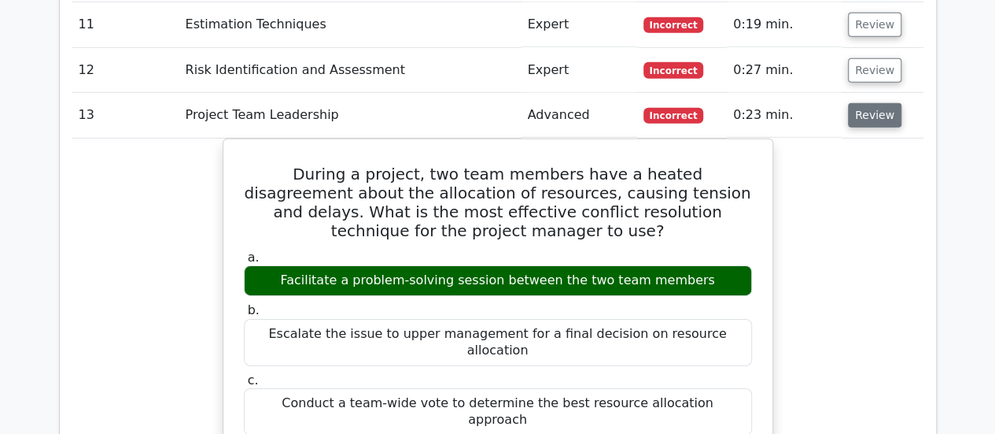
click at [858, 103] on button "Review" at bounding box center [875, 115] width 54 height 24
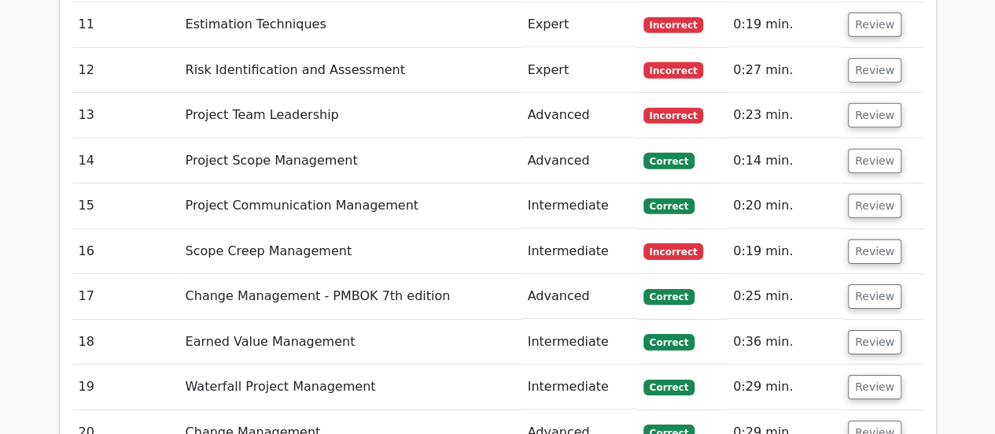
click at [877, 229] on td "Review" at bounding box center [883, 251] width 82 height 45
click at [877, 239] on button "Review" at bounding box center [875, 251] width 54 height 24
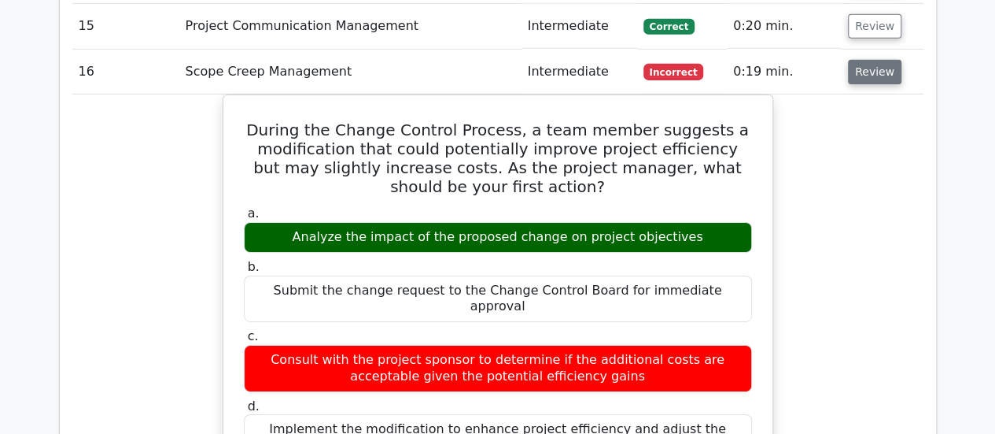
scroll to position [2518, 0]
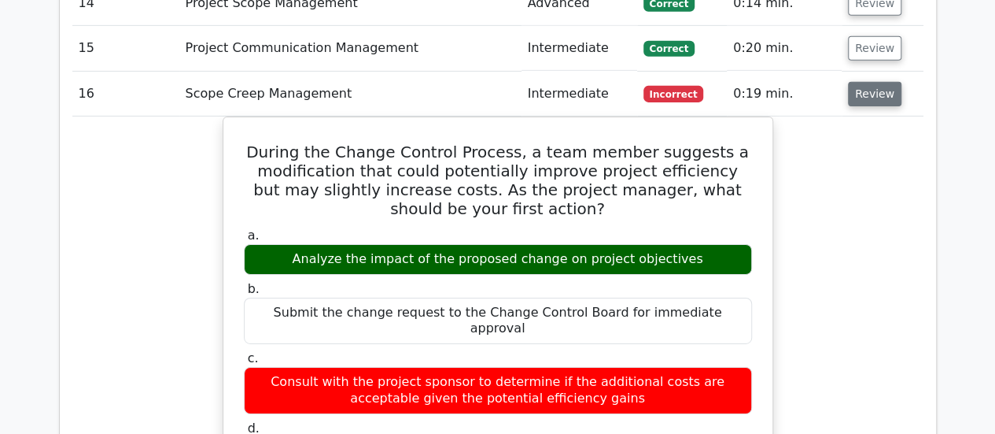
click at [866, 82] on button "Review" at bounding box center [875, 94] width 54 height 24
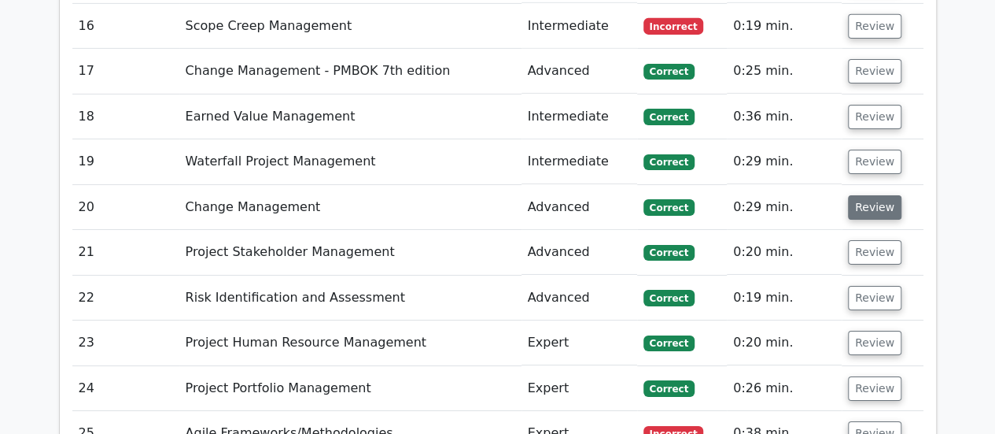
scroll to position [2675, 0]
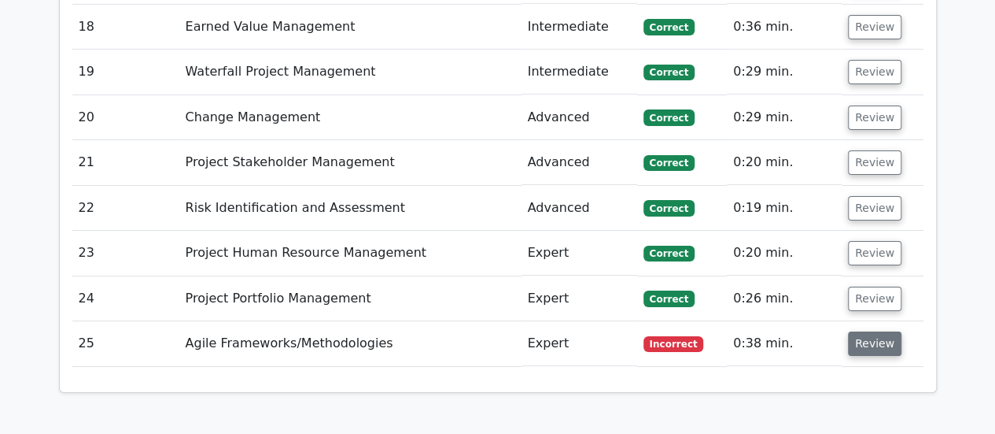
click at [873, 331] on button "Review" at bounding box center [875, 343] width 54 height 24
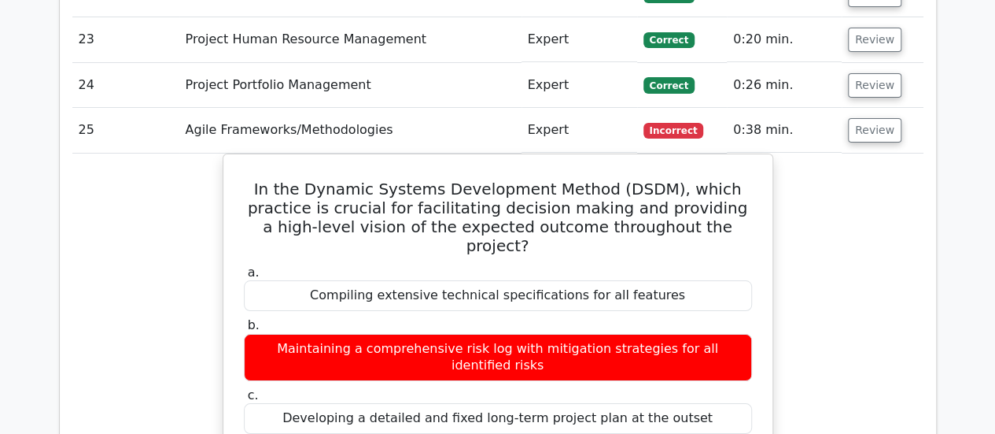
scroll to position [2911, 0]
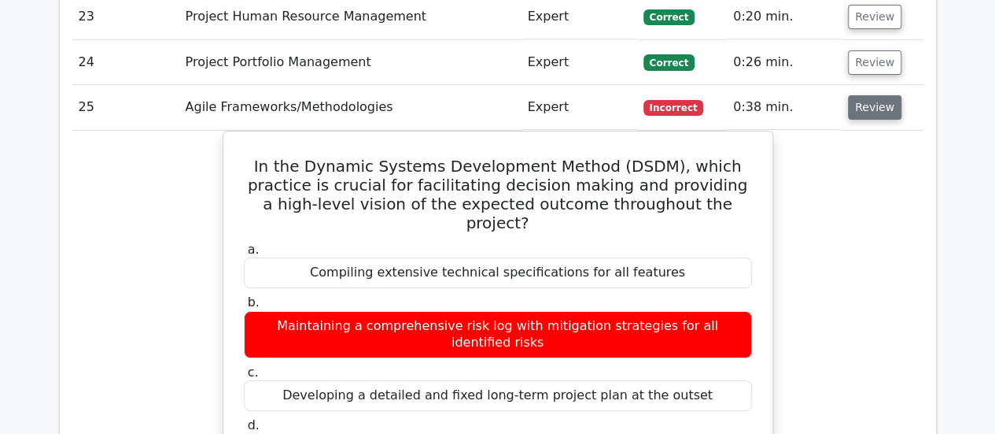
click at [858, 95] on button "Review" at bounding box center [875, 107] width 54 height 24
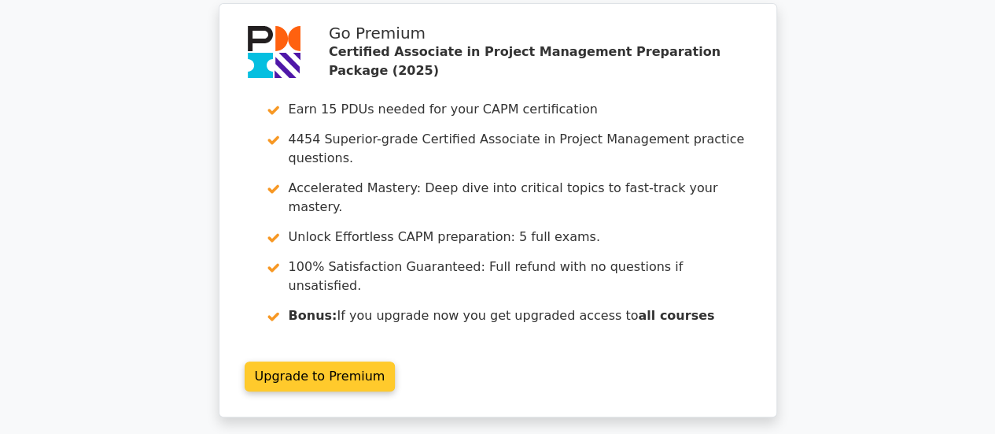
scroll to position [3226, 0]
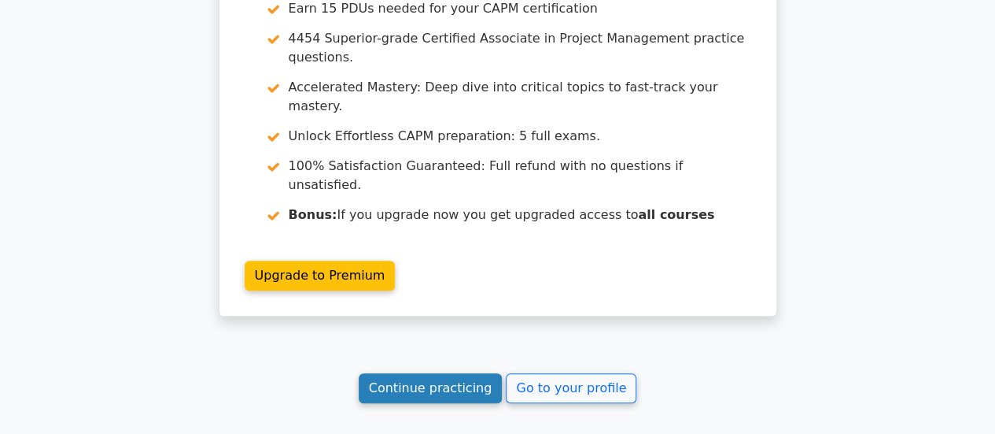
click at [411, 373] on link "Continue practicing" at bounding box center [431, 388] width 144 height 30
